Goal: Obtain resource: Obtain resource

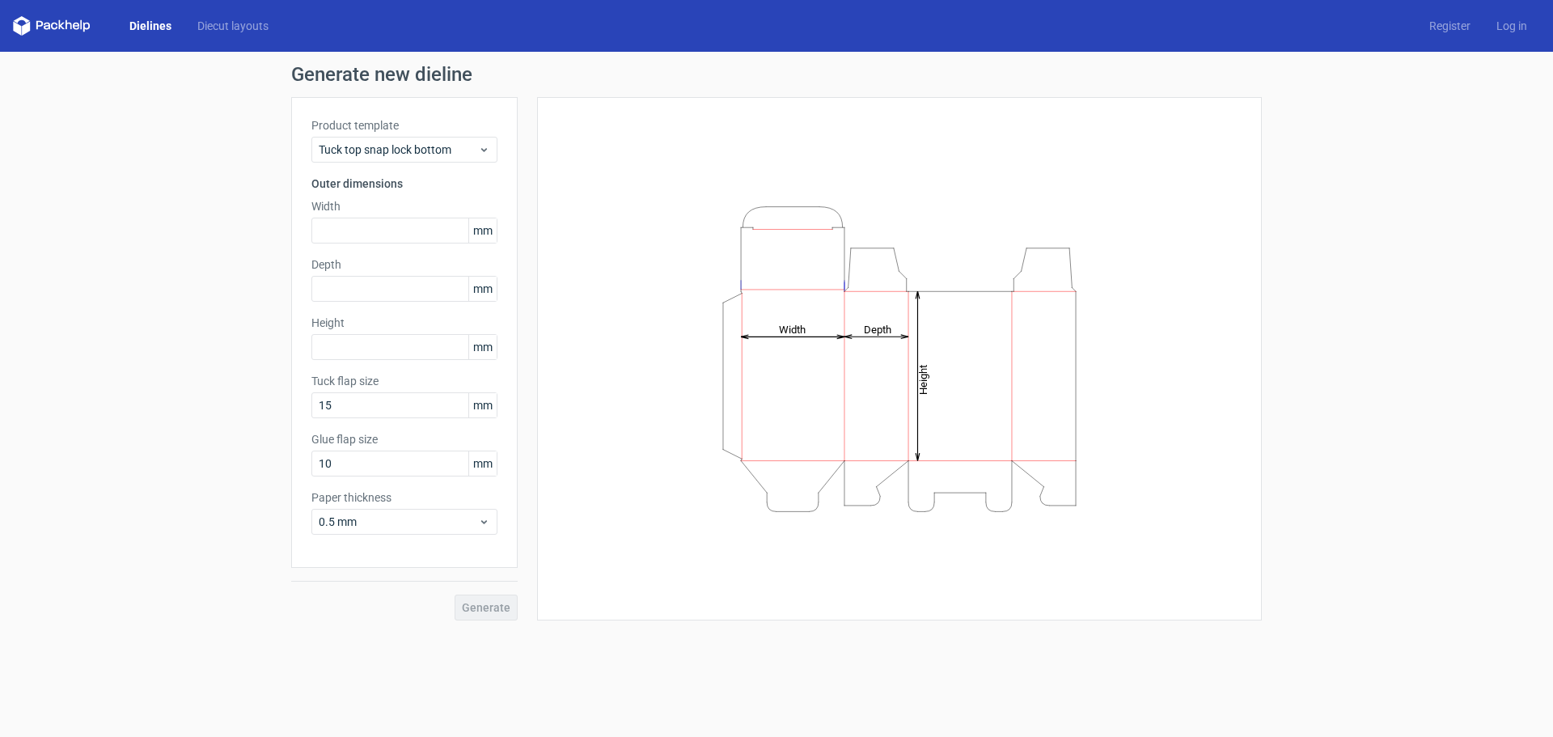
click at [853, 384] on icon "Height Depth Width" at bounding box center [899, 359] width 485 height 324
drag, startPoint x: 411, startPoint y: 406, endPoint x: 415, endPoint y: 464, distance: 58.4
click at [412, 412] on input "15" at bounding box center [404, 405] width 186 height 26
click at [438, 556] on div "Product template Tuck top snap lock bottom Outer dimensions Width mm Depth mm H…" at bounding box center [404, 332] width 227 height 471
click at [451, 146] on span "Tuck top snap lock bottom" at bounding box center [398, 150] width 159 height 16
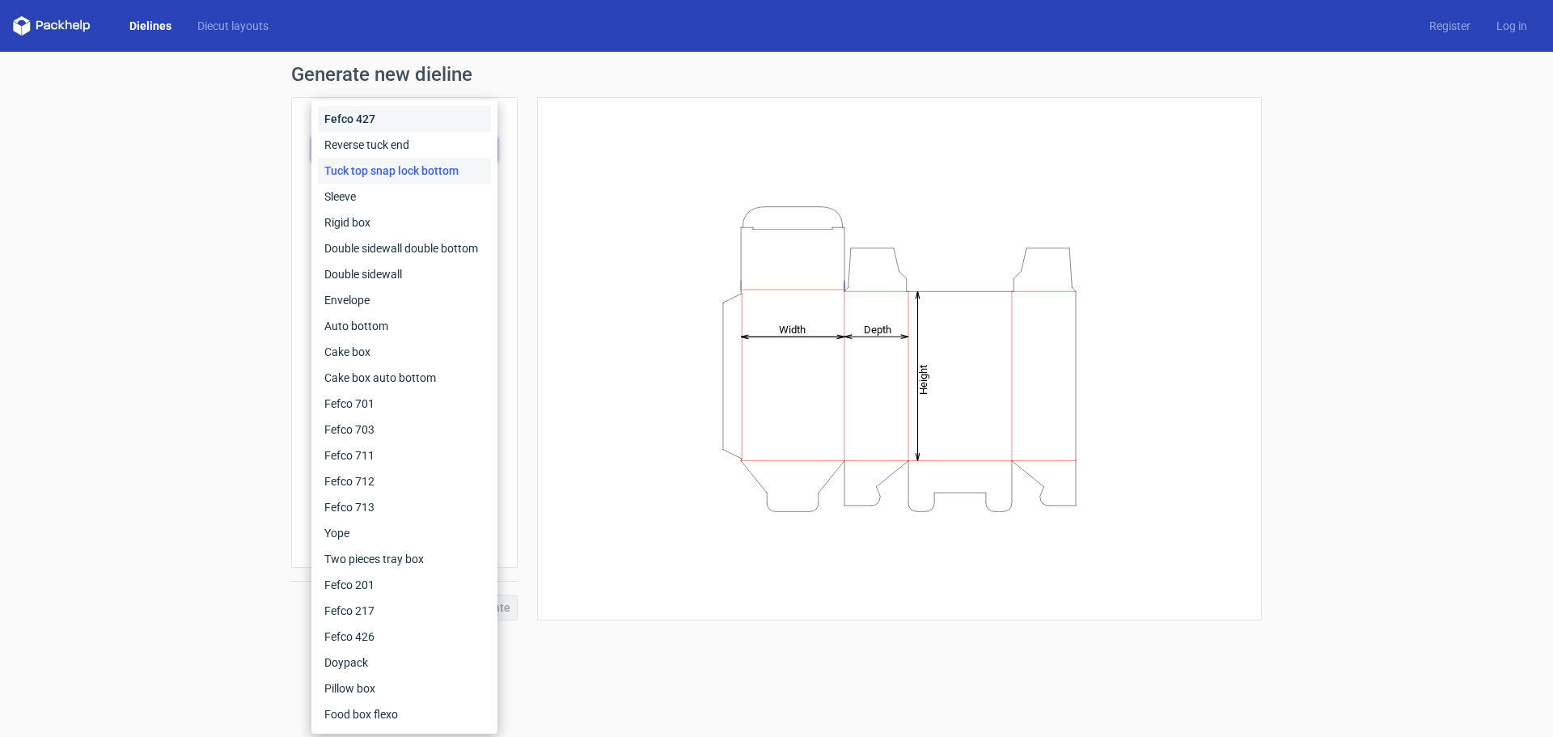
click at [412, 125] on div "Fefco 427" at bounding box center [404, 119] width 173 height 26
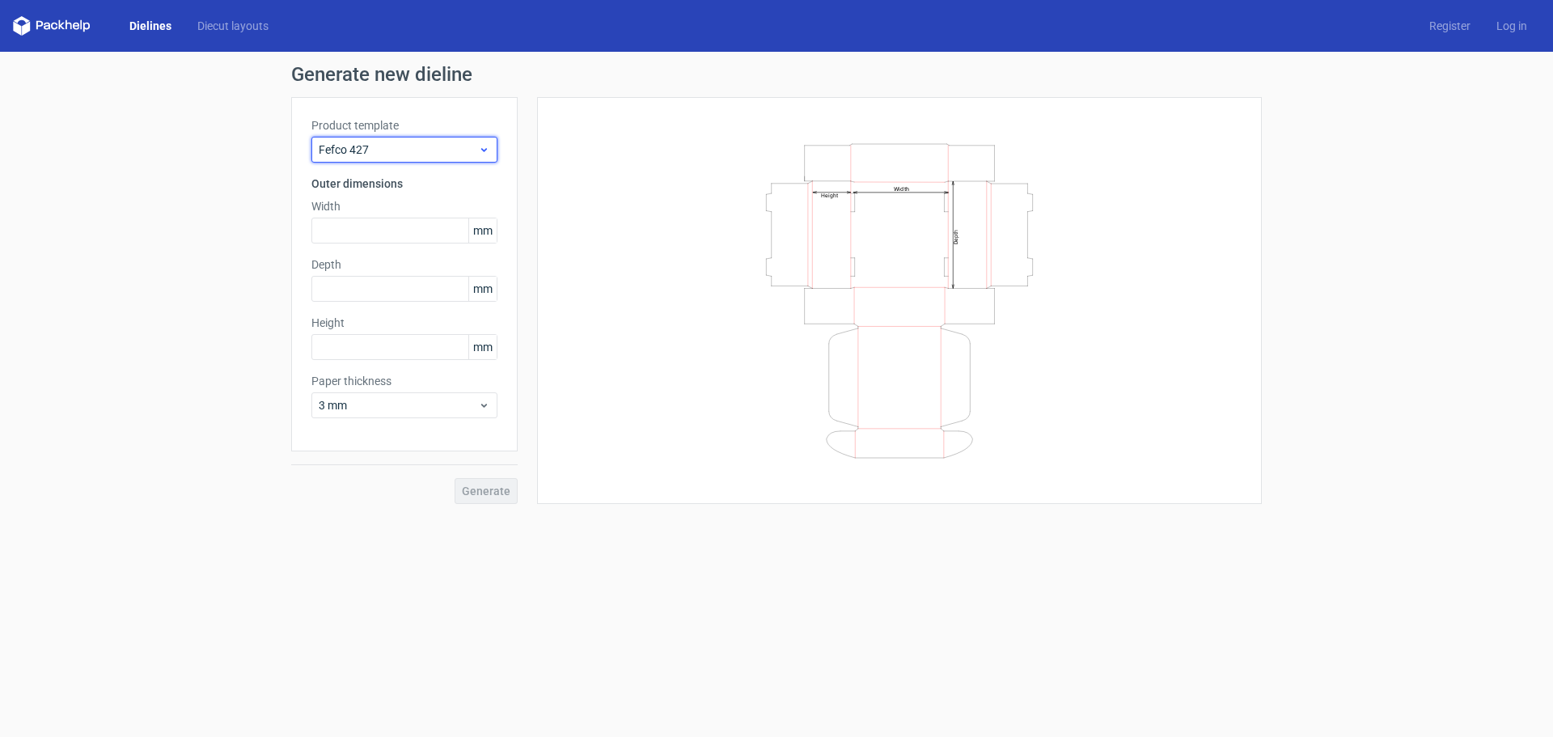
click at [415, 142] on span "Fefco 427" at bounding box center [398, 150] width 159 height 16
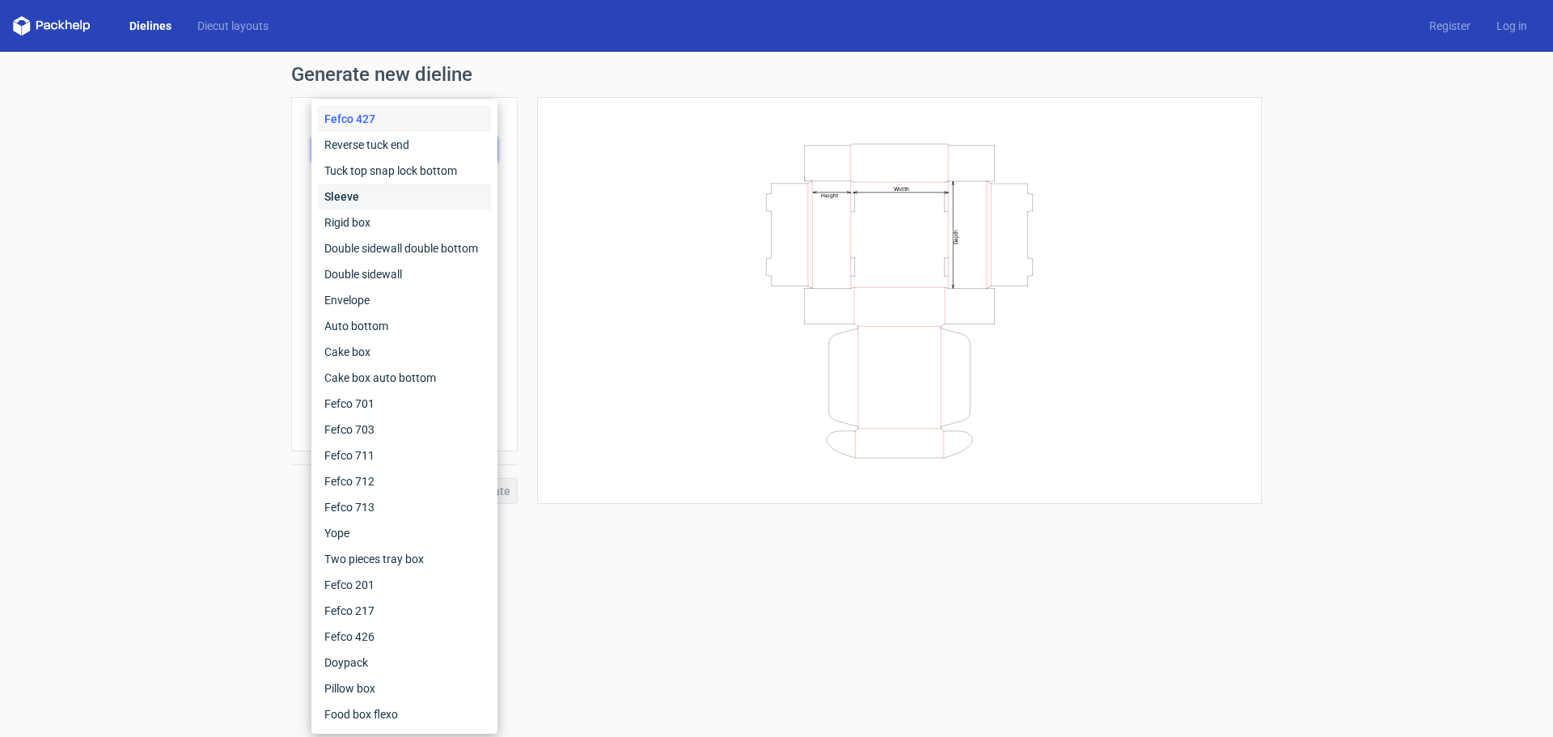
click at [413, 203] on div "Sleeve" at bounding box center [404, 197] width 173 height 26
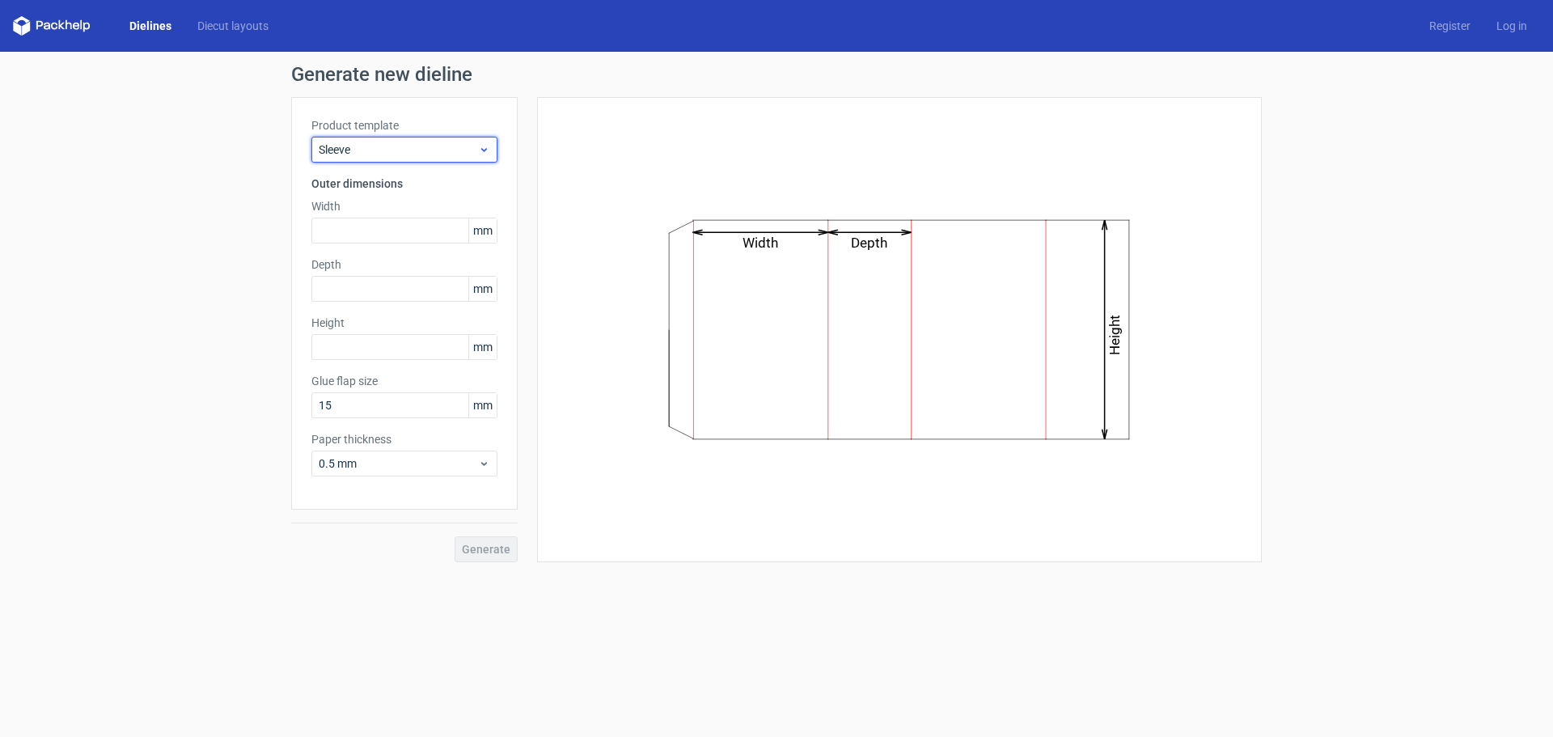
click at [413, 142] on span "Sleeve" at bounding box center [398, 150] width 159 height 16
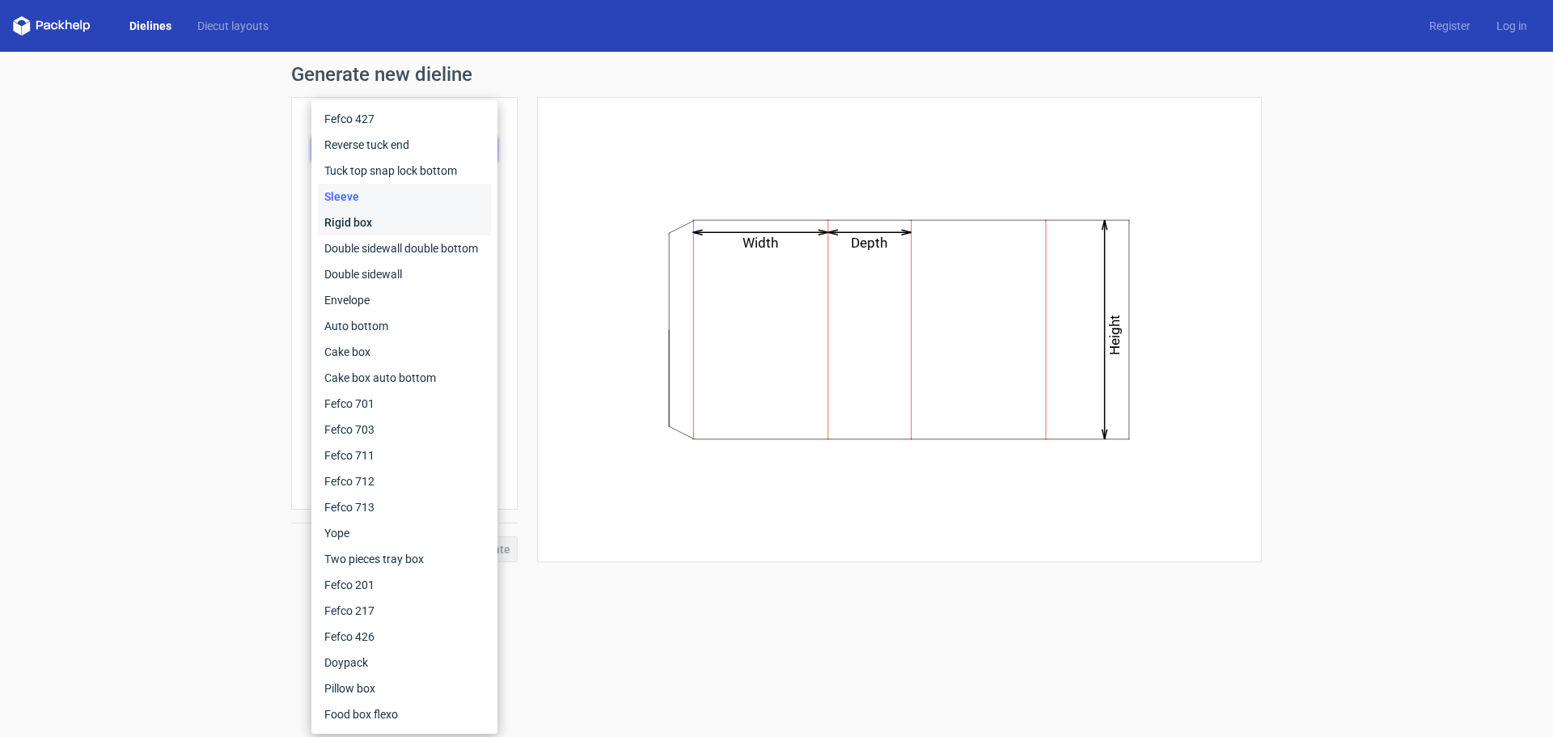
click at [408, 214] on div "Rigid box" at bounding box center [404, 223] width 173 height 26
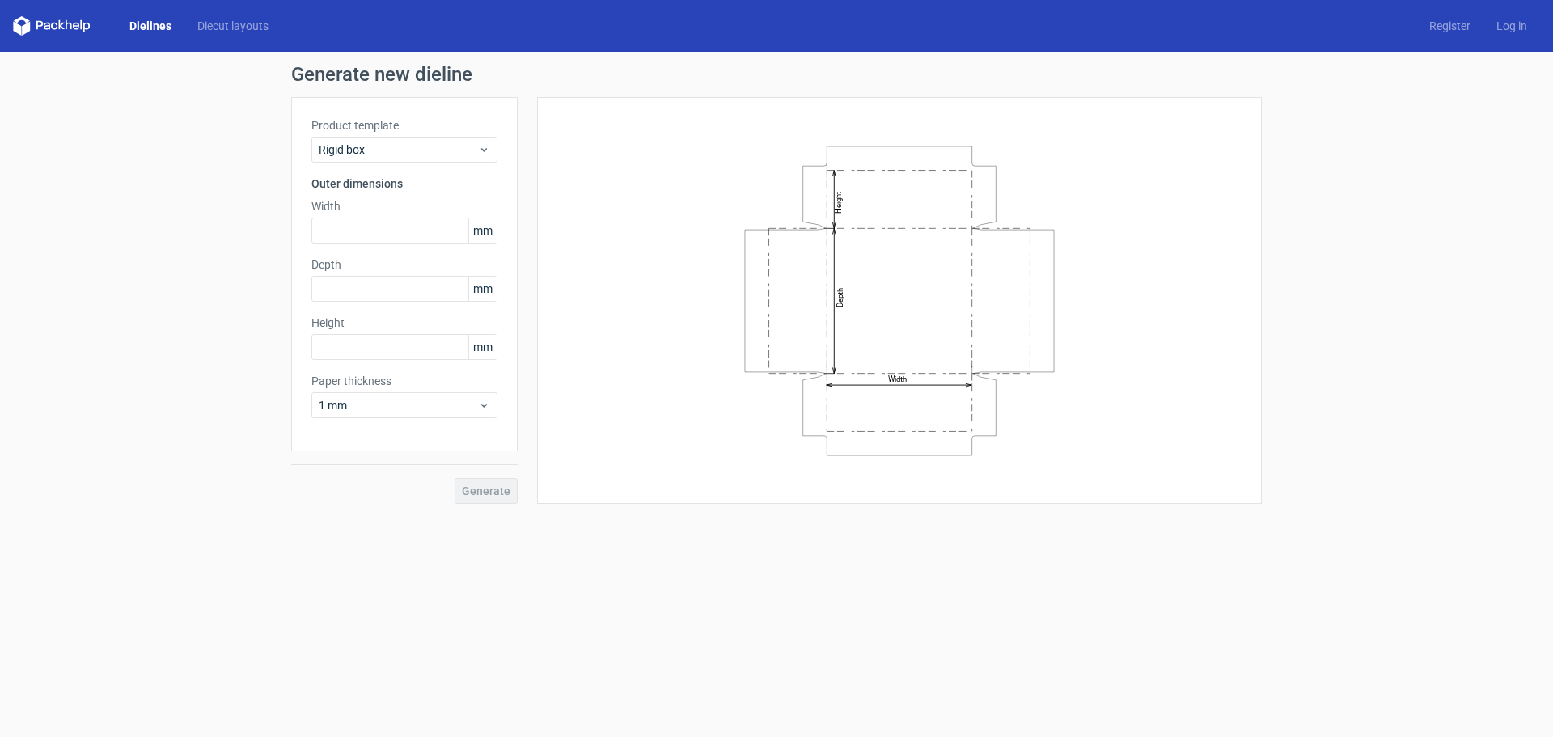
click at [409, 167] on div "Product template Rigid box Outer dimensions Width mm Depth mm Height mm Paper t…" at bounding box center [404, 274] width 227 height 354
click at [407, 155] on span "Rigid box" at bounding box center [398, 150] width 159 height 16
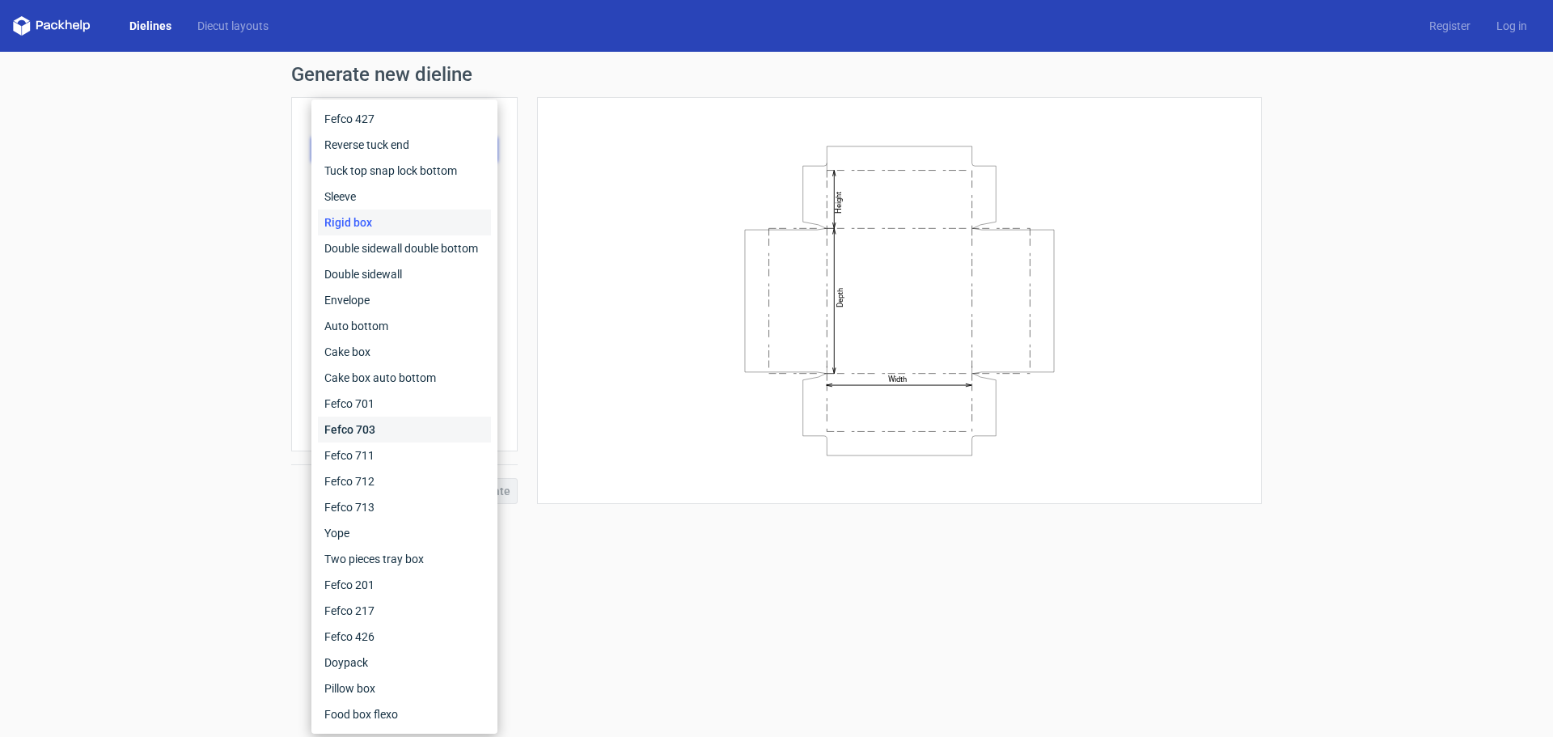
click at [399, 429] on div "Fefco 703" at bounding box center [404, 430] width 173 height 26
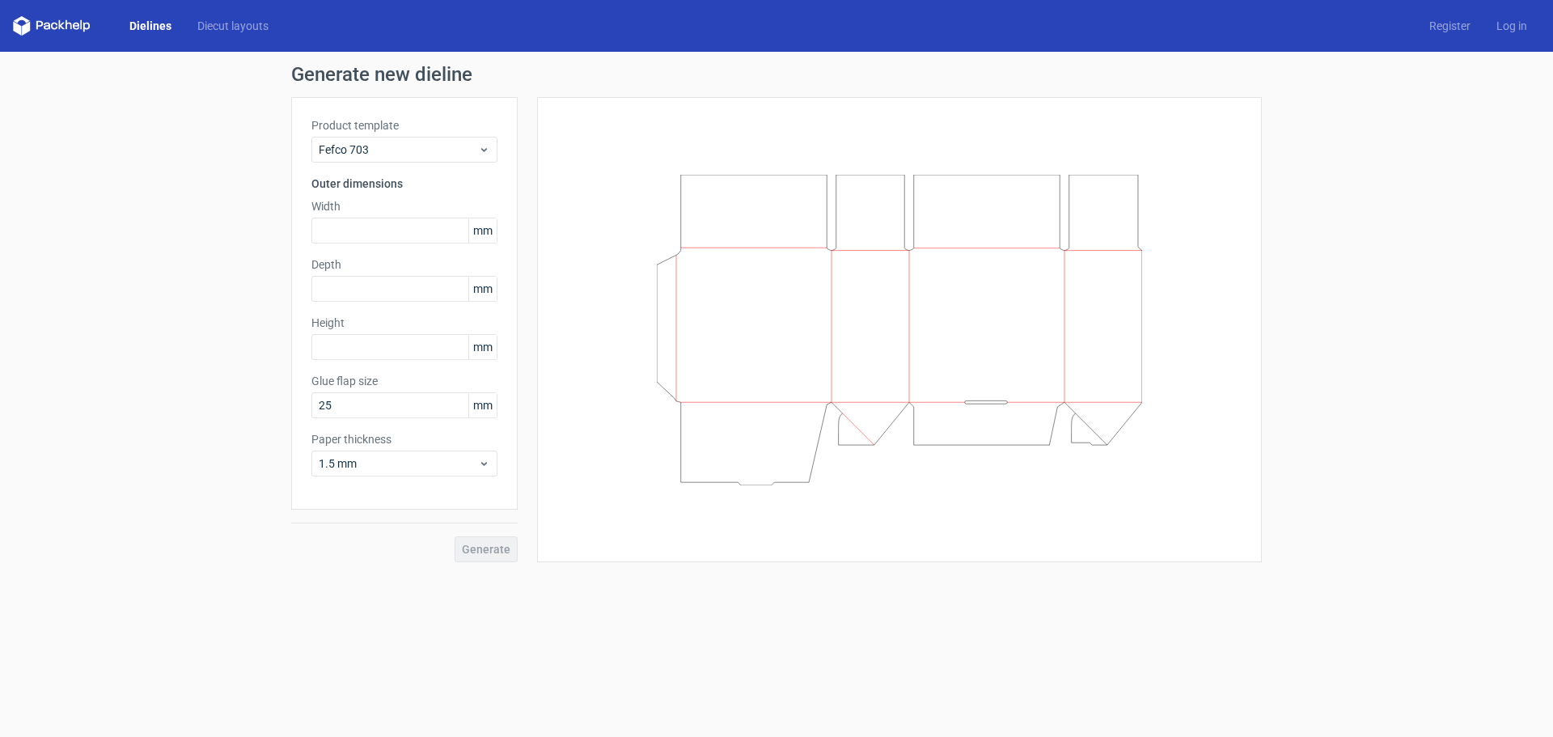
drag, startPoint x: 824, startPoint y: 353, endPoint x: 897, endPoint y: 373, distance: 75.6
click at [897, 373] on icon at bounding box center [899, 330] width 485 height 311
